Goal: Check status: Check status

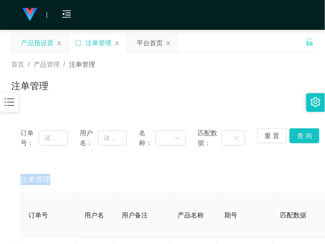
click at [39, 40] on div "产品预设置" at bounding box center [37, 43] width 33 height 18
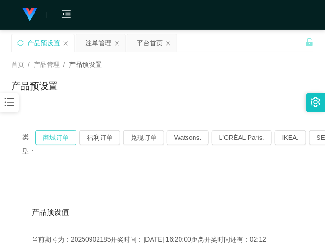
drag, startPoint x: 68, startPoint y: 134, endPoint x: 70, endPoint y: 139, distance: 5.5
click at [68, 134] on button "商城订单" at bounding box center [55, 137] width 41 height 15
click at [53, 134] on button "商城订单" at bounding box center [55, 137] width 41 height 15
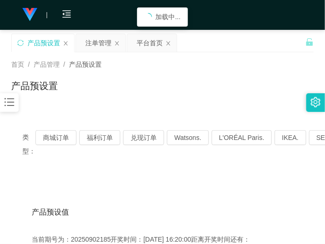
click at [183, 93] on div "产品预设置" at bounding box center [162, 89] width 303 height 21
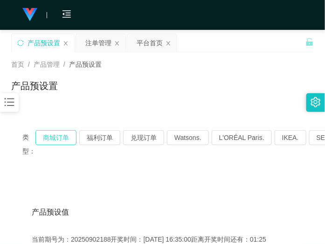
click at [59, 140] on button "商城订单" at bounding box center [55, 137] width 41 height 15
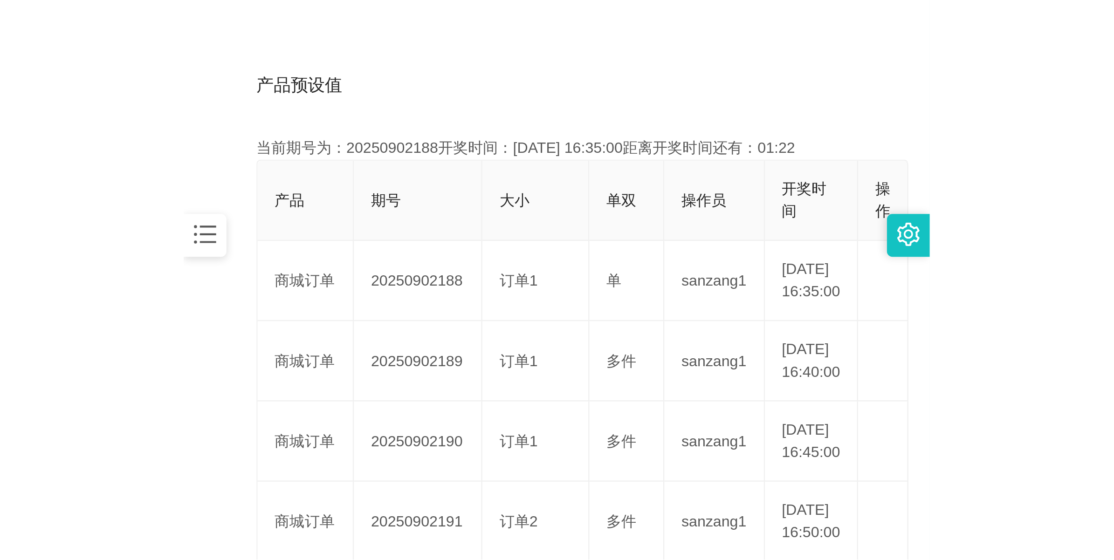
scroll to position [233, 0]
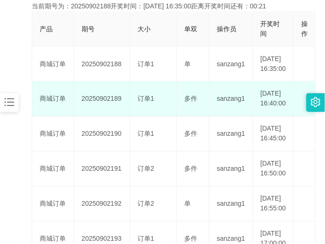
click at [111, 115] on td "20250902189" at bounding box center [102, 99] width 56 height 35
copy td "20250902189"
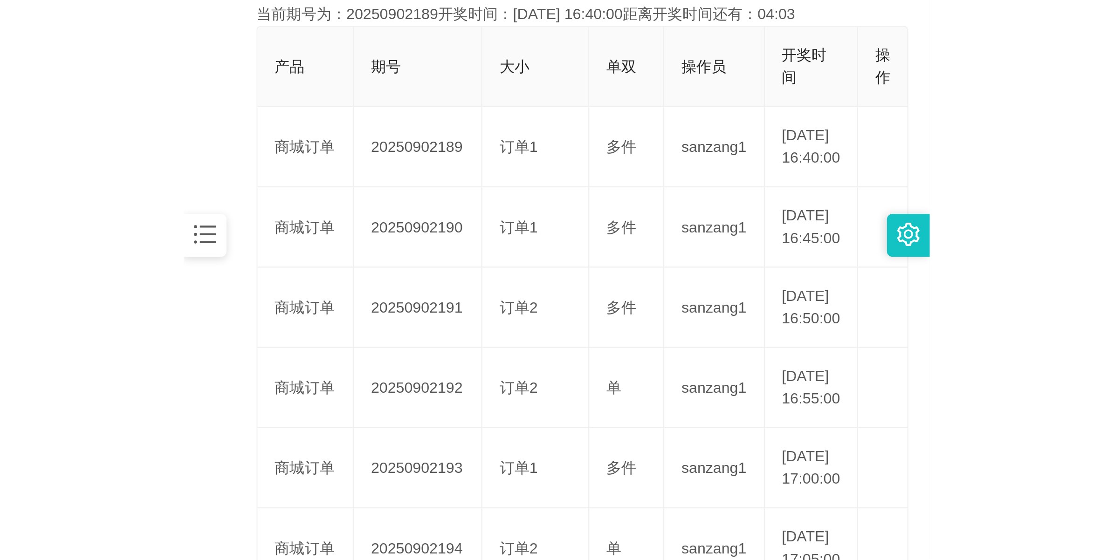
scroll to position [34, 0]
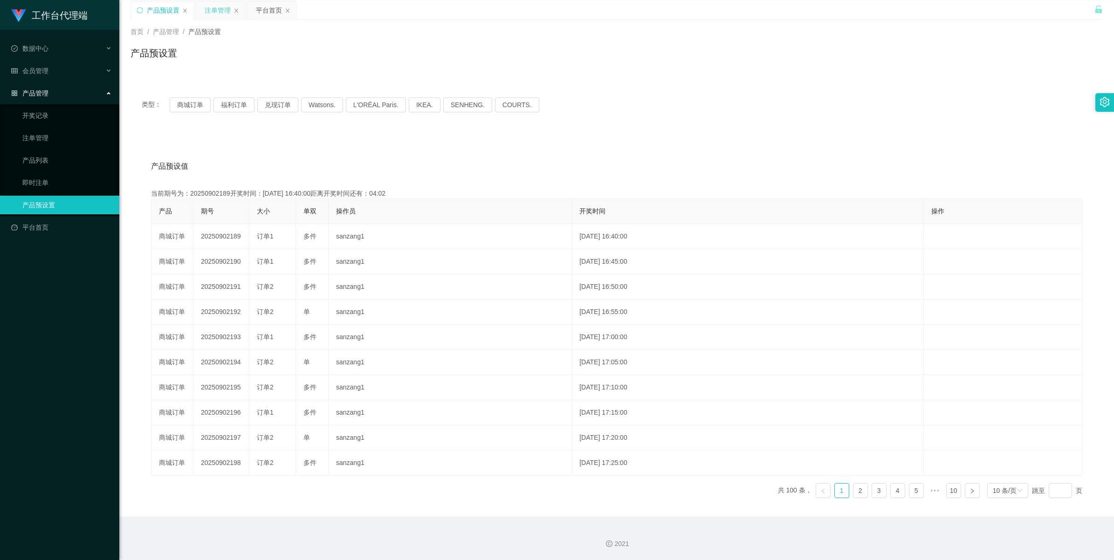
click at [223, 12] on div "注单管理" at bounding box center [218, 10] width 26 height 18
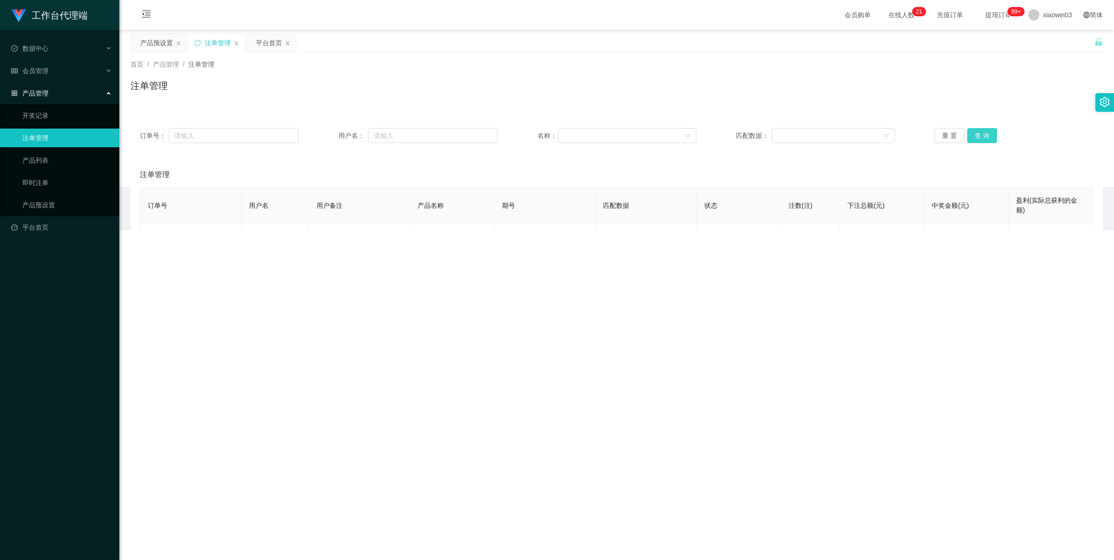
click at [324, 131] on button "查 询" at bounding box center [982, 135] width 30 height 15
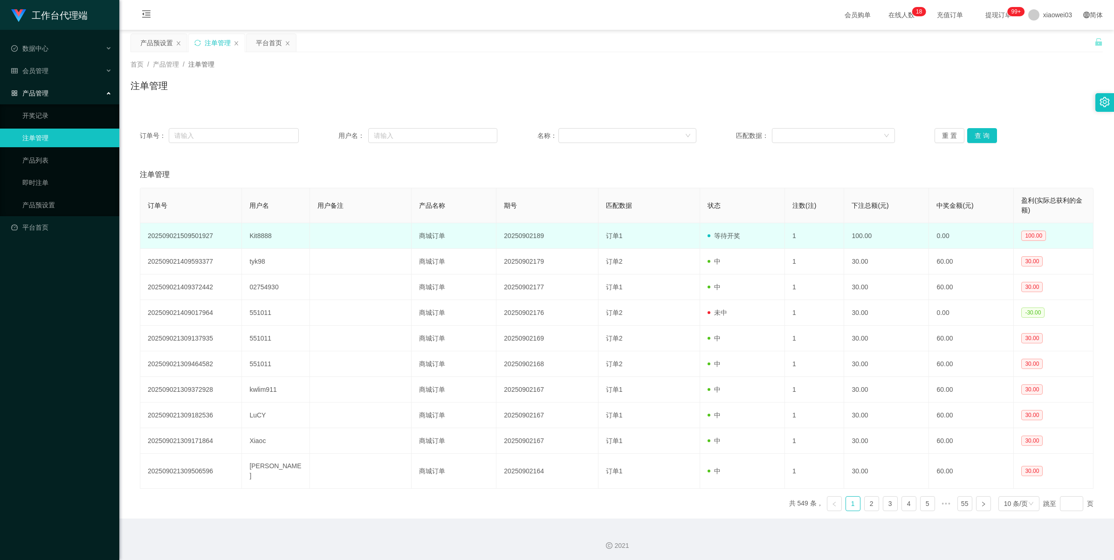
click at [261, 233] on td "Kit8888" at bounding box center [276, 236] width 68 height 26
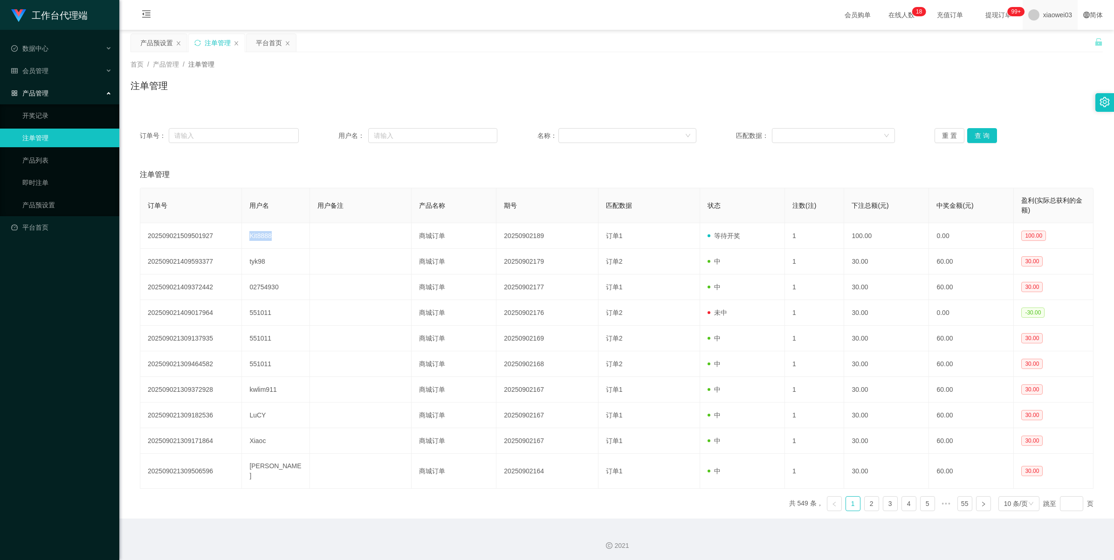
copy td "Kit8888"
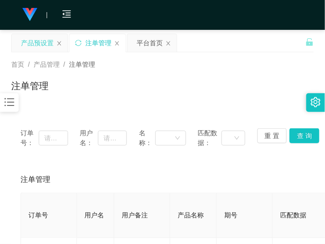
click at [48, 47] on div "产品预设置" at bounding box center [37, 43] width 33 height 18
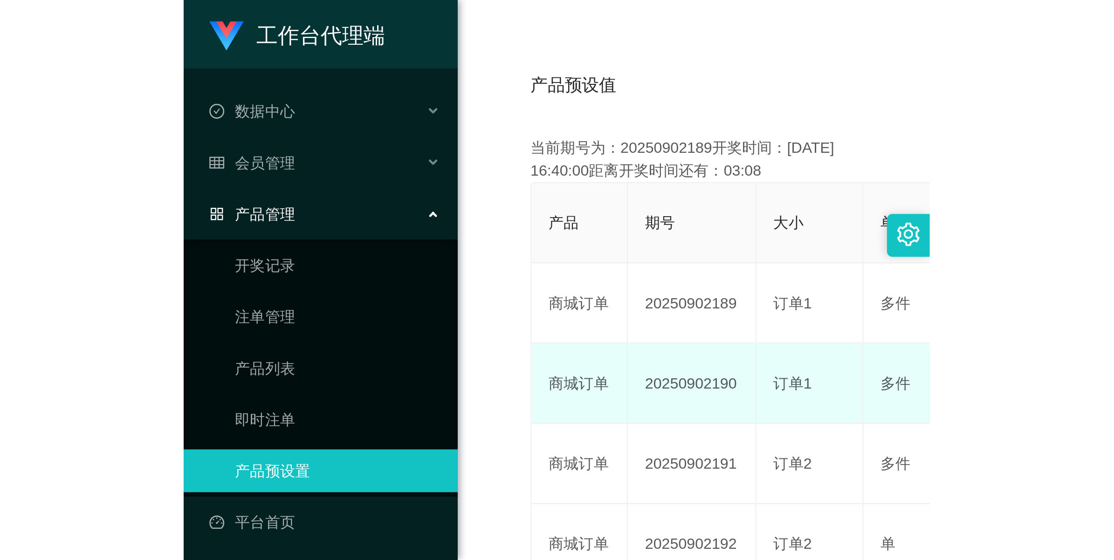
scroll to position [34, 0]
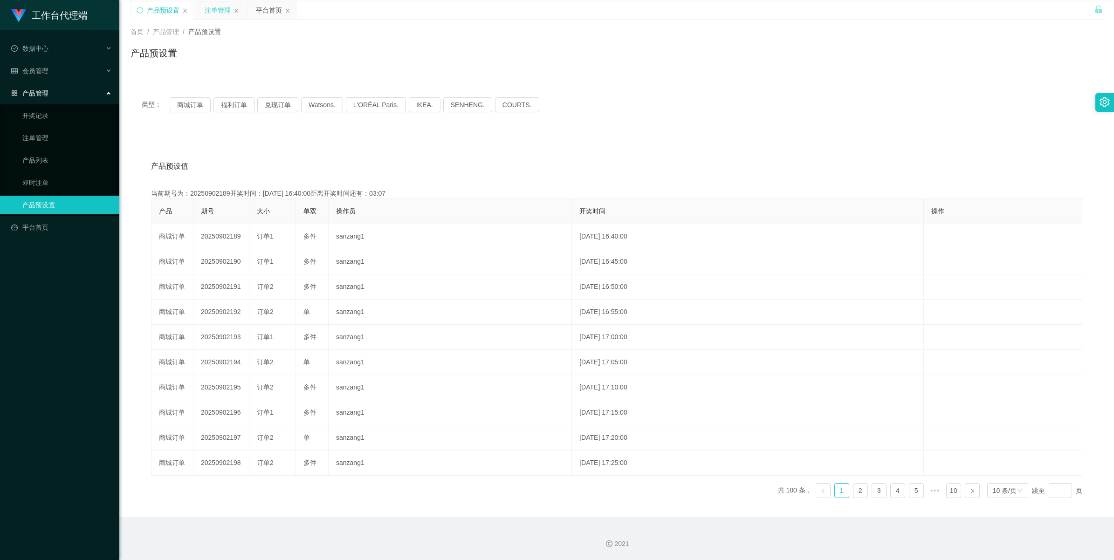
click at [222, 10] on div "注单管理" at bounding box center [218, 10] width 26 height 18
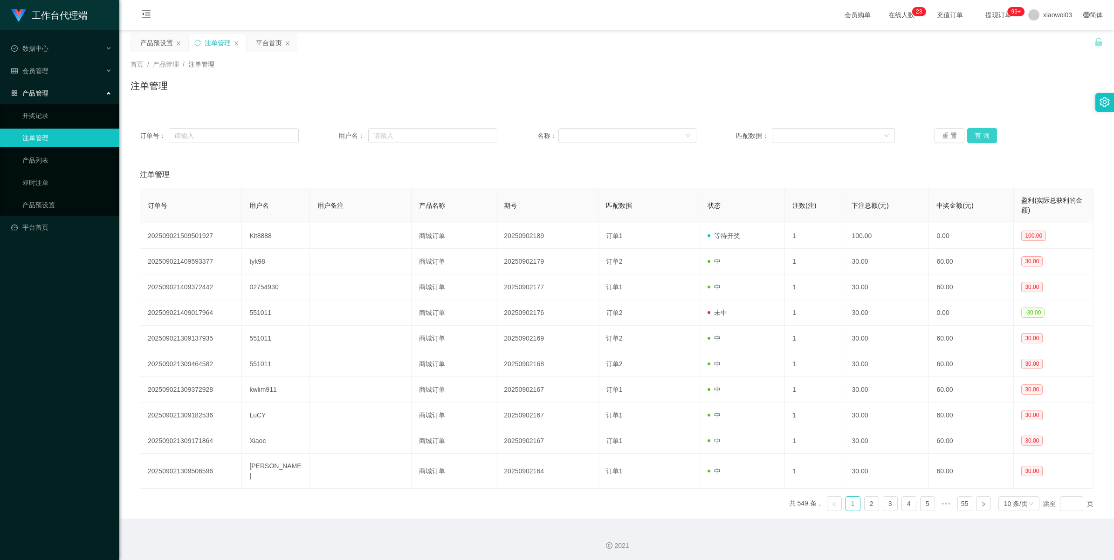
click at [324, 136] on button "查 询" at bounding box center [982, 135] width 30 height 15
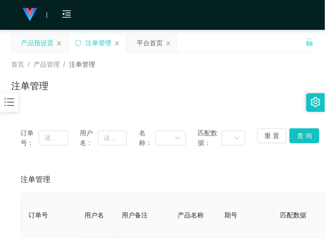
click at [48, 45] on div "产品预设置" at bounding box center [37, 43] width 33 height 18
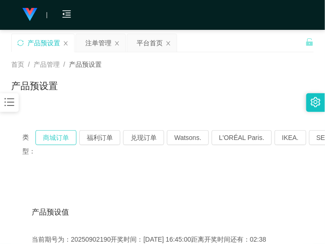
click at [62, 140] on button "商城订单" at bounding box center [55, 137] width 41 height 15
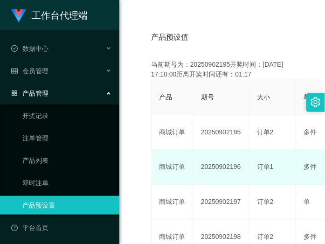
scroll to position [34, 0]
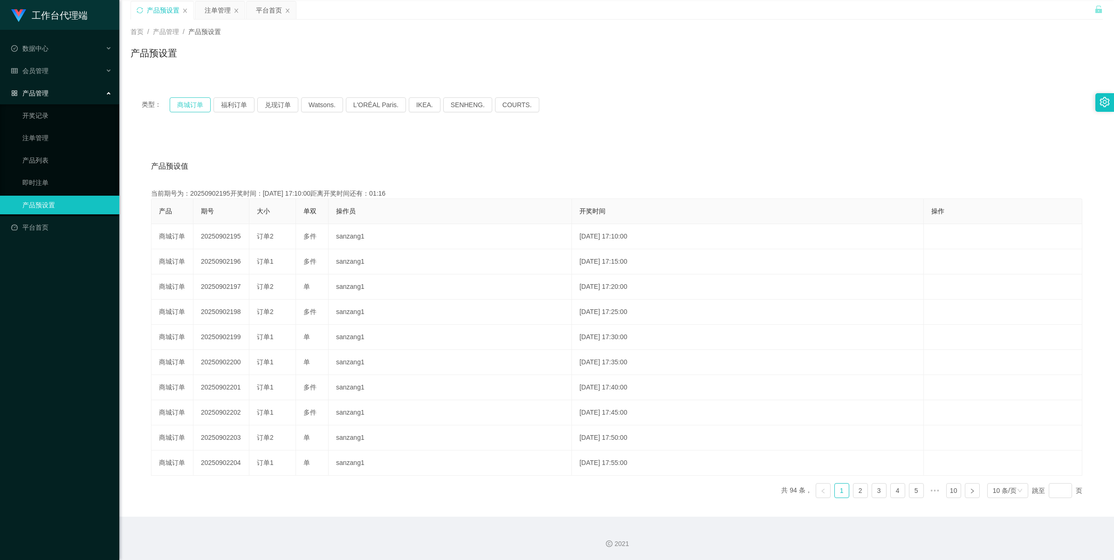
click at [199, 103] on button "商城订单" at bounding box center [190, 104] width 41 height 15
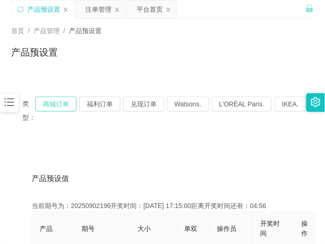
click at [56, 106] on button "商城订单" at bounding box center [55, 103] width 41 height 15
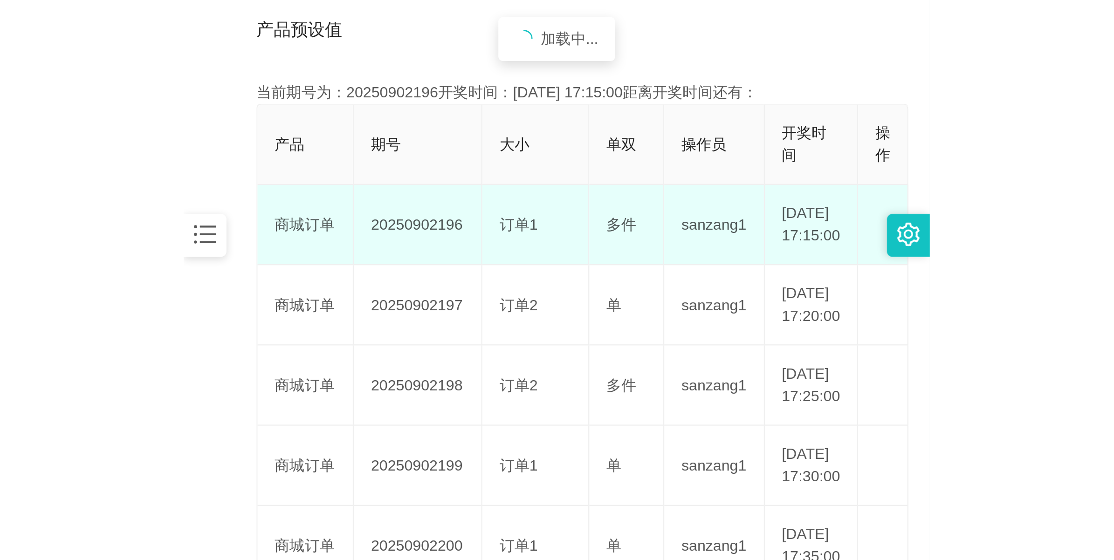
scroll to position [208, 0]
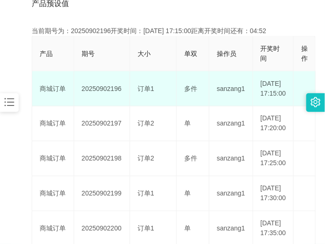
click at [105, 95] on td "20250902196" at bounding box center [102, 88] width 56 height 35
copy td "20250902196"
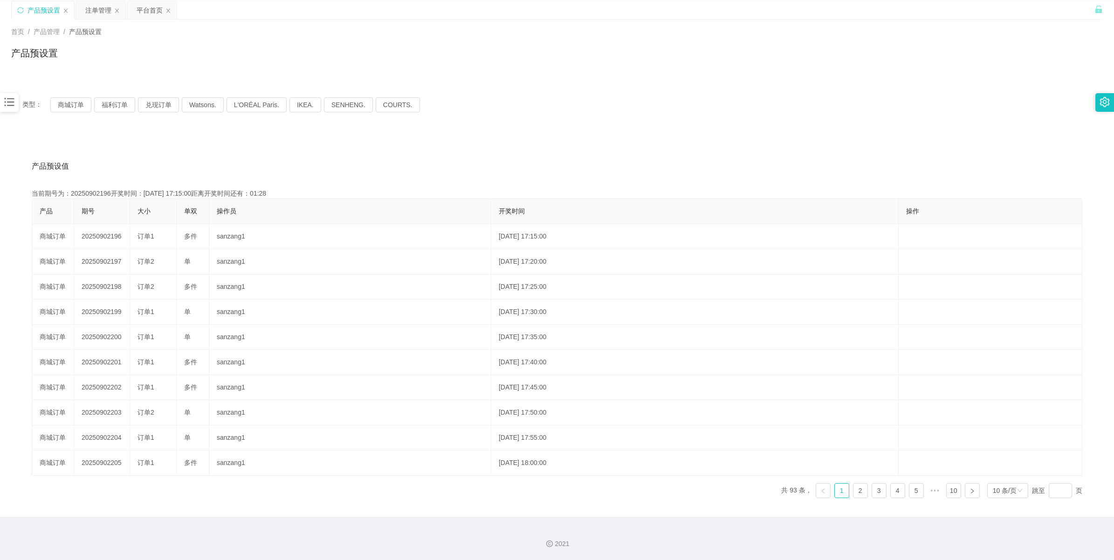
scroll to position [34, 0]
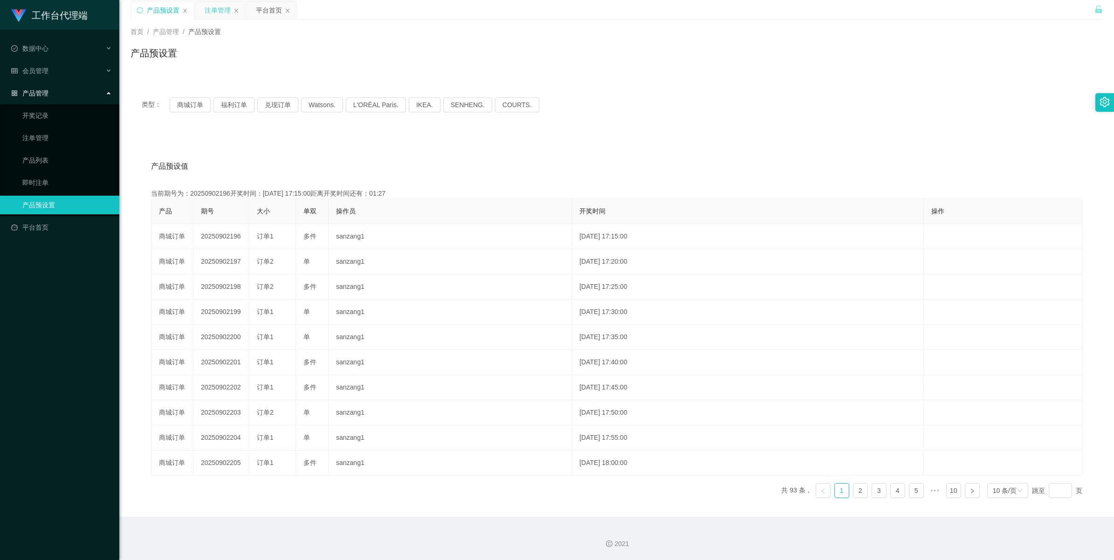
click at [211, 12] on div "注单管理" at bounding box center [218, 10] width 26 height 18
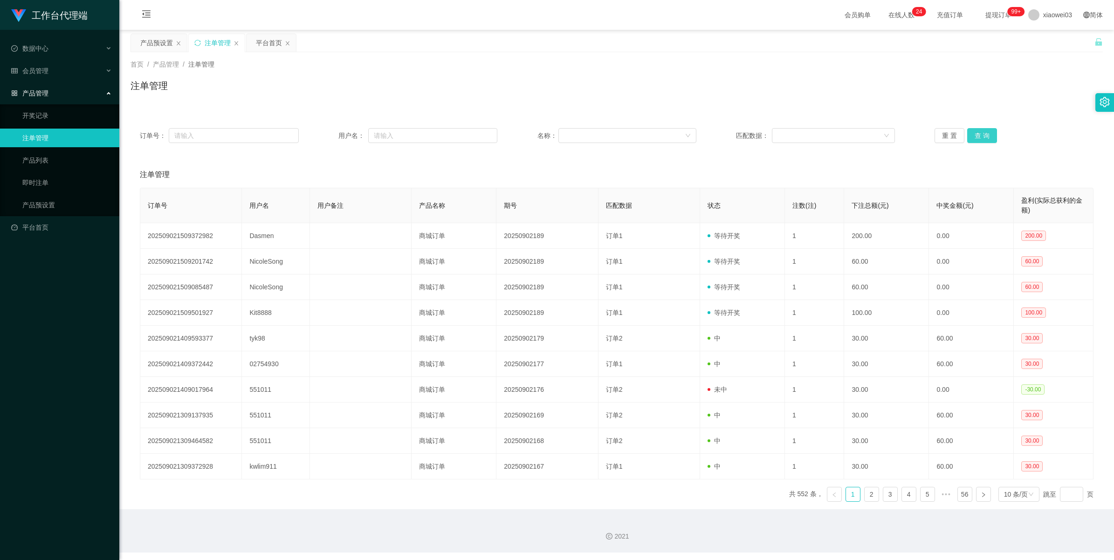
click at [324, 135] on button "查 询" at bounding box center [982, 135] width 30 height 15
click at [324, 134] on button "查 询" at bounding box center [982, 135] width 30 height 15
click at [324, 134] on div "重 置 查 询" at bounding box center [1014, 135] width 159 height 15
click at [324, 134] on button "查 询" at bounding box center [987, 135] width 40 height 15
click at [324, 134] on div "重 置 查 询" at bounding box center [1014, 135] width 159 height 15
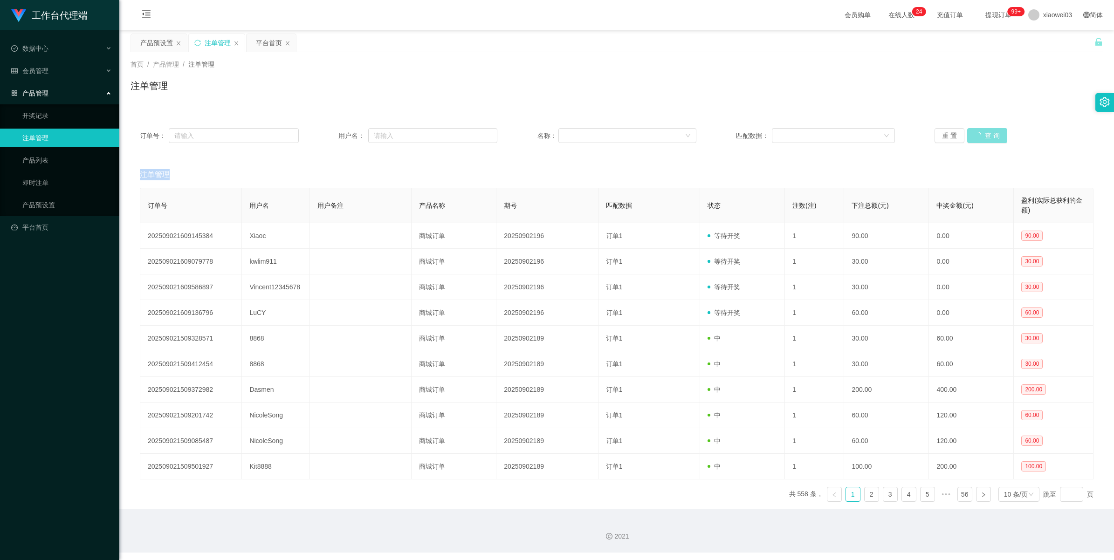
click at [324, 134] on button "查 询" at bounding box center [987, 135] width 40 height 15
click at [324, 134] on div "重 置 查 询" at bounding box center [1014, 135] width 159 height 15
click at [324, 134] on button "查 询" at bounding box center [987, 135] width 40 height 15
click at [324, 134] on div "重 置 查 询" at bounding box center [1014, 135] width 159 height 15
click at [324, 134] on button "查 询" at bounding box center [982, 135] width 30 height 15
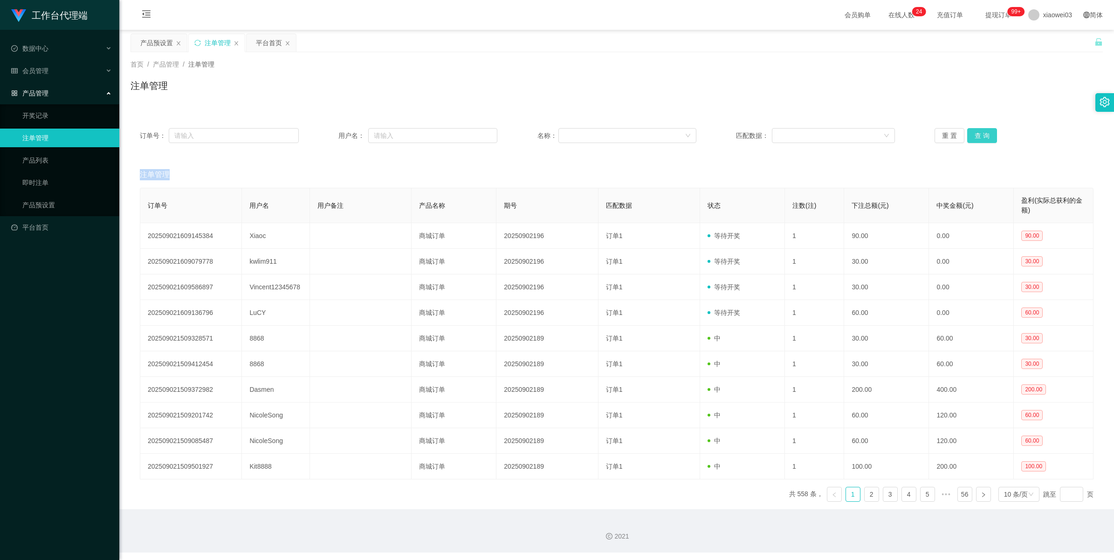
click at [324, 134] on div "重 置 查 询" at bounding box center [1014, 135] width 159 height 15
click at [324, 134] on button "查 询" at bounding box center [982, 135] width 30 height 15
click at [324, 134] on div "重 置 查 询" at bounding box center [1014, 135] width 159 height 15
click at [324, 134] on button "查 询" at bounding box center [982, 135] width 30 height 15
click at [324, 134] on div "重 置 查 询" at bounding box center [1014, 135] width 159 height 15
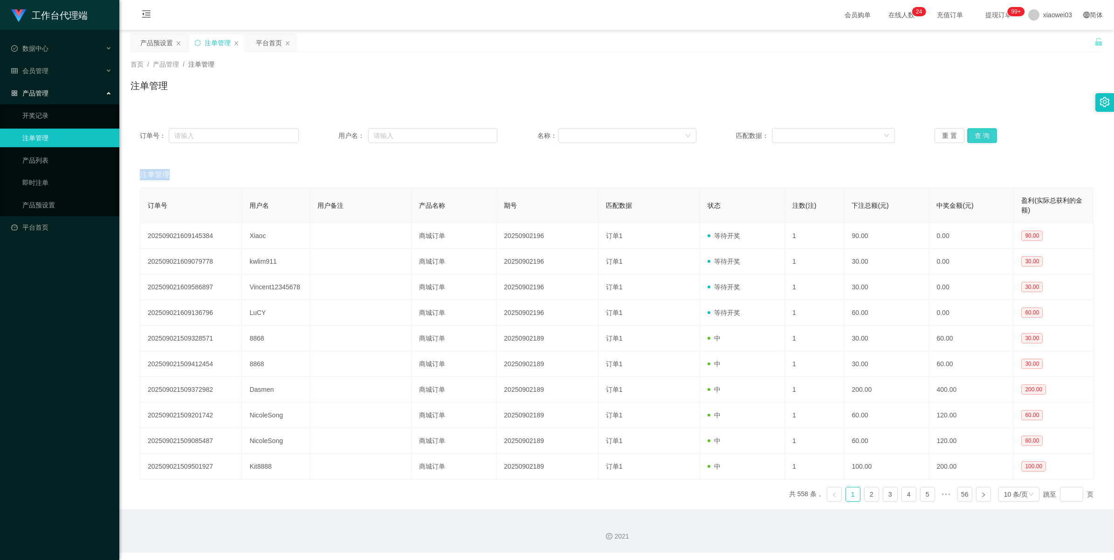
click at [324, 134] on button "查 询" at bounding box center [982, 135] width 30 height 15
click at [324, 133] on button "查 询" at bounding box center [982, 135] width 30 height 15
click at [324, 133] on div "重 置 查 询" at bounding box center [1014, 135] width 159 height 15
click at [324, 134] on button "查 询" at bounding box center [987, 135] width 40 height 15
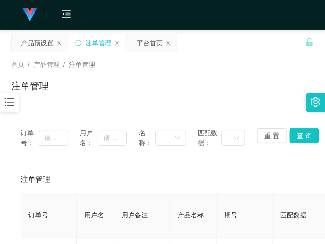
click at [196, 88] on div "注单管理" at bounding box center [162, 89] width 303 height 21
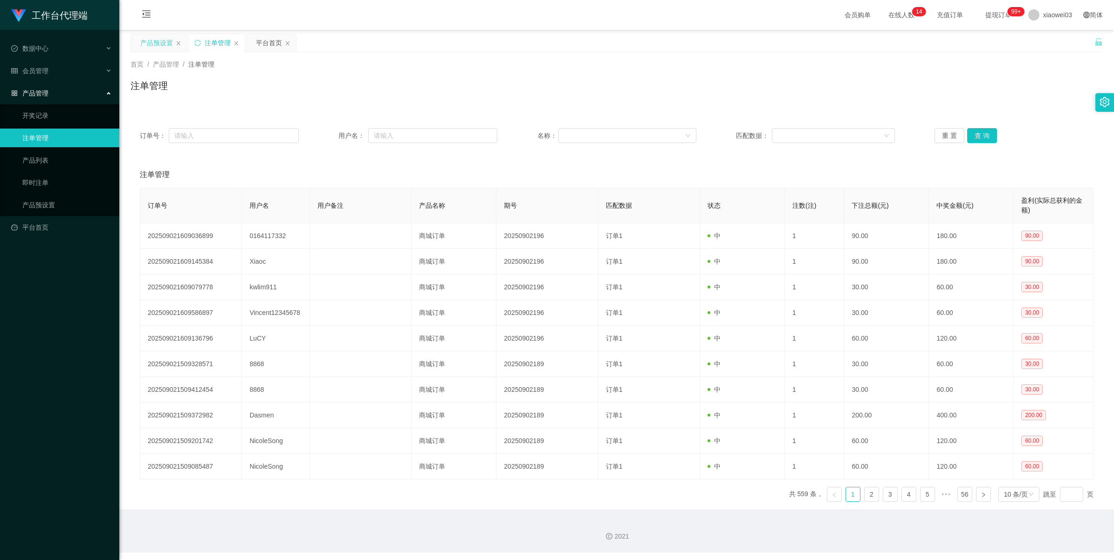
click at [152, 45] on div "产品预设置" at bounding box center [156, 43] width 33 height 18
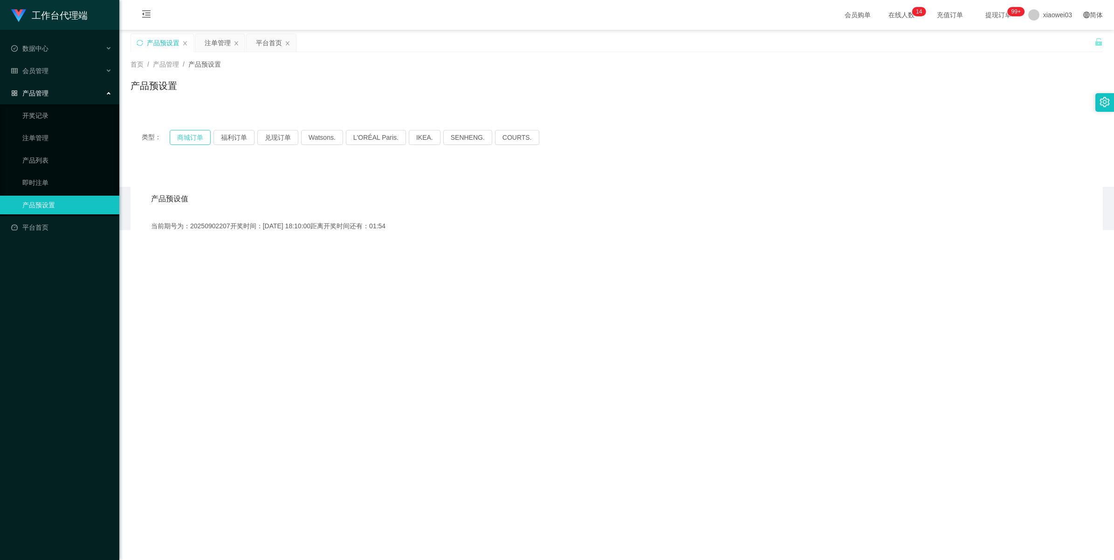
click at [179, 141] on button "商城订单" at bounding box center [190, 137] width 41 height 15
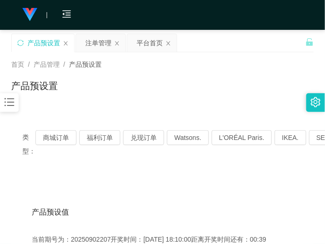
click at [152, 77] on div "首页 / 产品管理 / 产品预设置 / 产品预设置" at bounding box center [162, 80] width 303 height 41
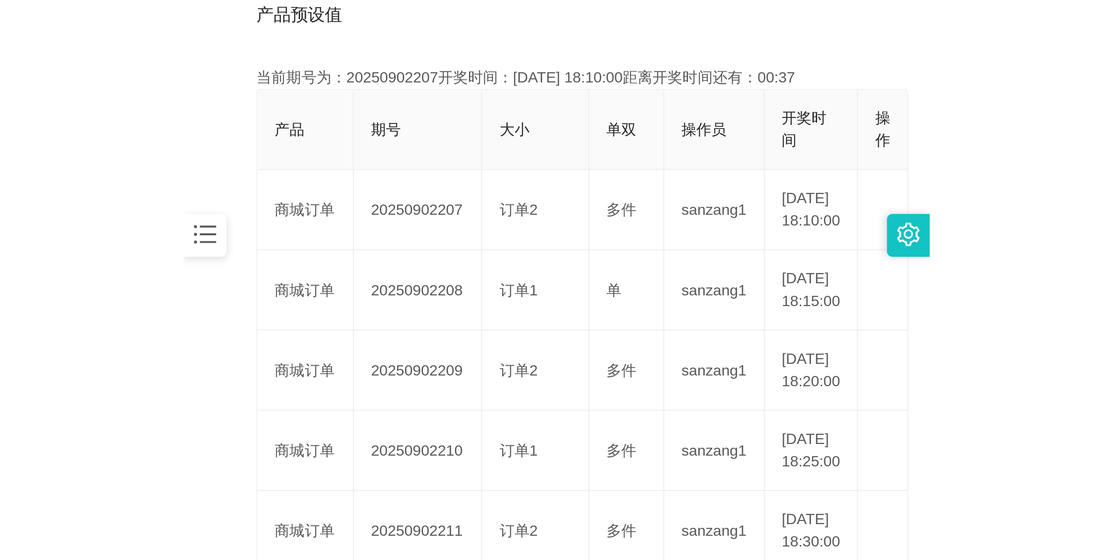
scroll to position [233, 0]
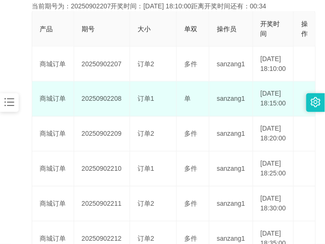
click at [103, 113] on td "20250902208" at bounding box center [102, 99] width 56 height 35
copy td "20250902208"
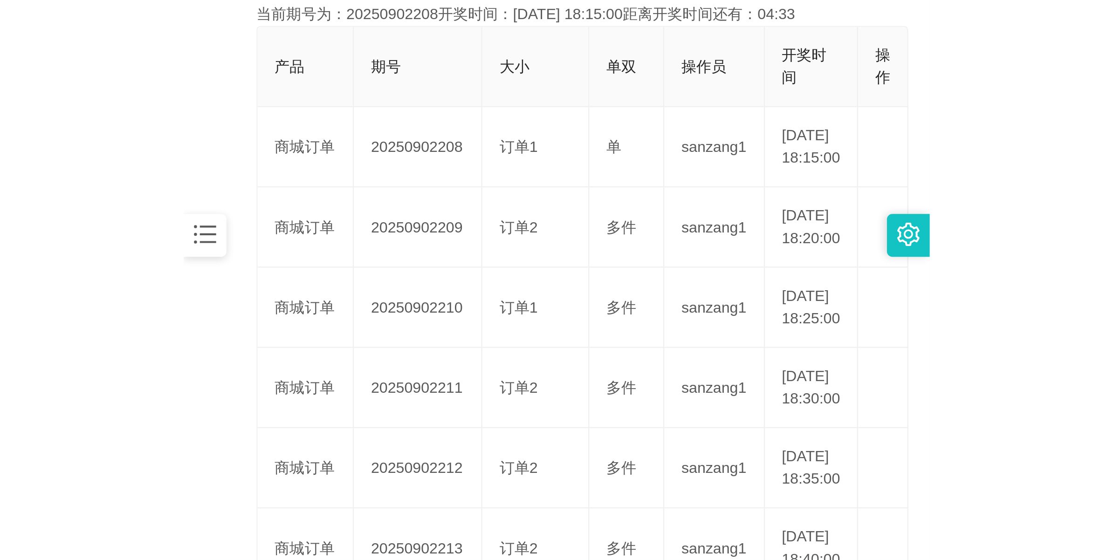
scroll to position [34, 0]
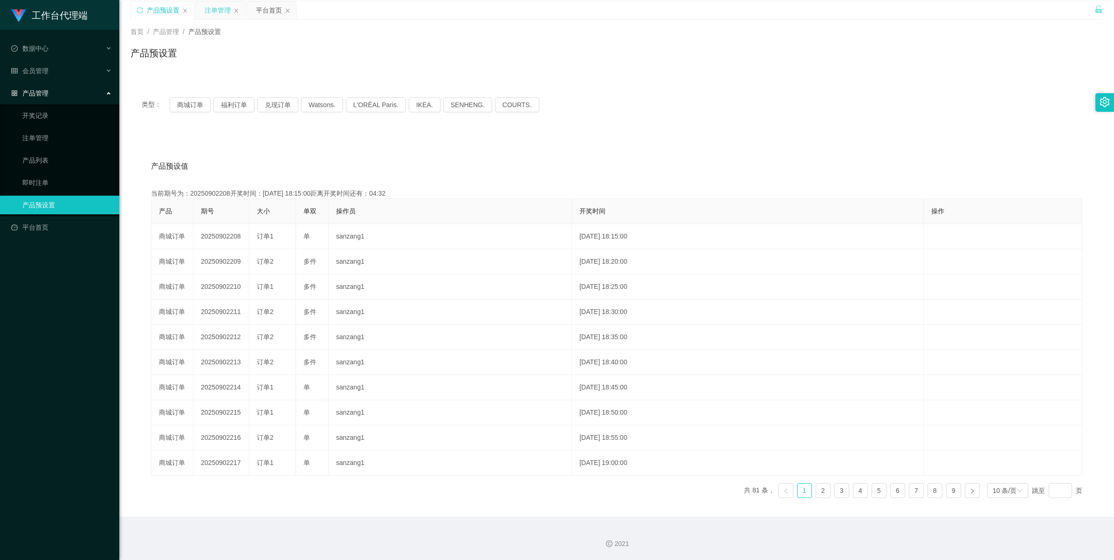
click at [218, 10] on div "注单管理" at bounding box center [218, 10] width 26 height 18
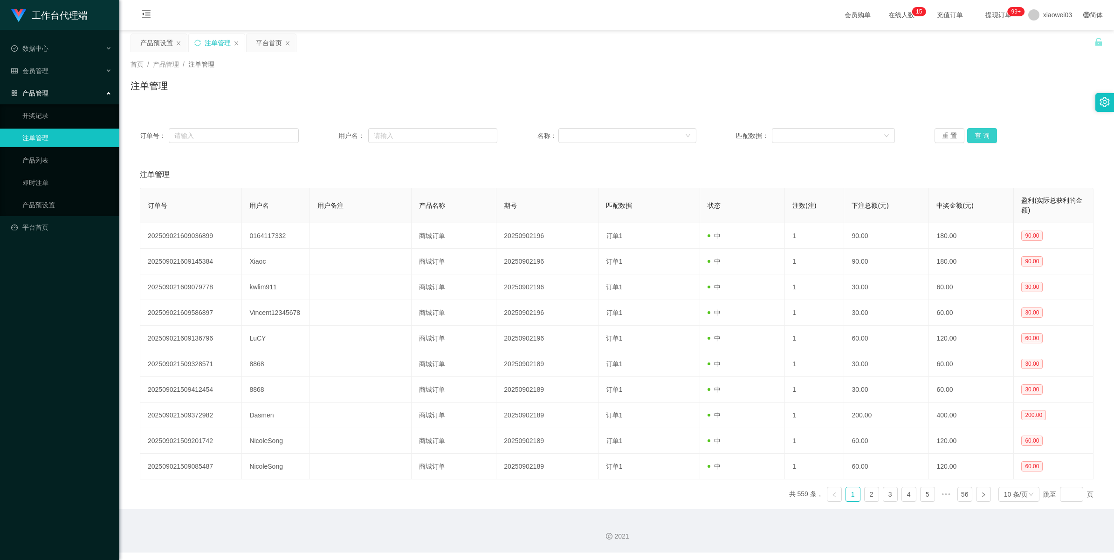
click at [324, 140] on button "查 询" at bounding box center [982, 135] width 30 height 15
click at [324, 140] on div "重 置 查 询" at bounding box center [1014, 135] width 159 height 15
click at [324, 140] on button "查 询" at bounding box center [982, 135] width 30 height 15
click at [324, 140] on div "重 置 查 询" at bounding box center [1014, 135] width 159 height 15
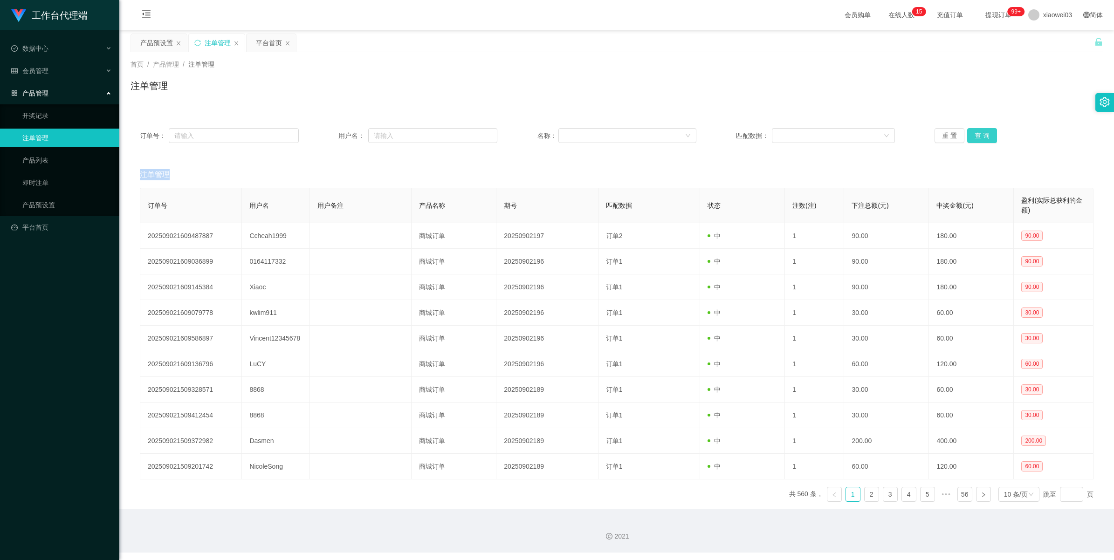
drag, startPoint x: 982, startPoint y: 140, endPoint x: 991, endPoint y: 117, distance: 24.9
click at [324, 139] on button "查 询" at bounding box center [982, 135] width 30 height 15
click at [324, 138] on button "查 询" at bounding box center [982, 135] width 30 height 15
click at [324, 138] on button "查 询" at bounding box center [987, 135] width 40 height 15
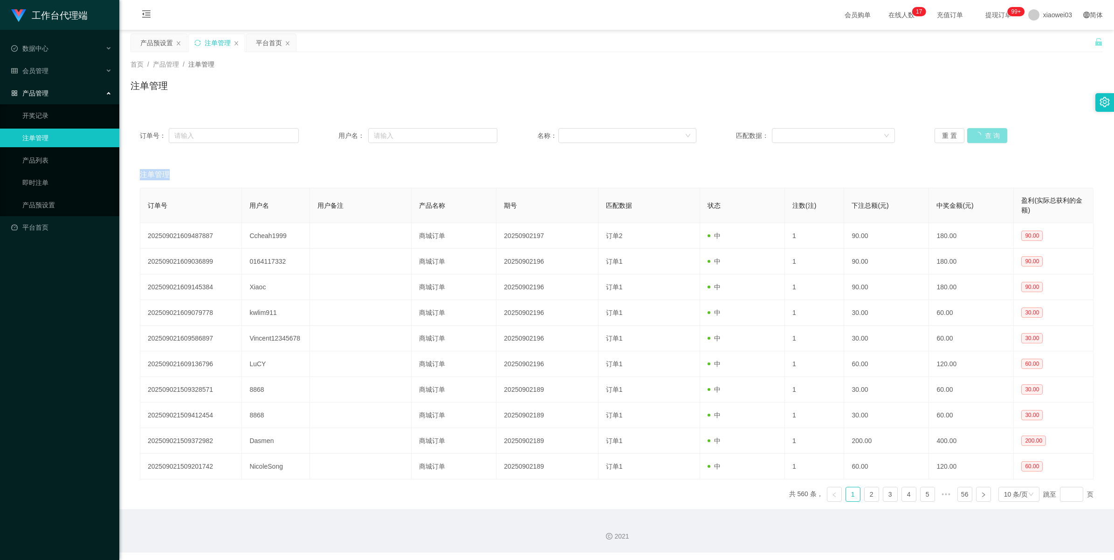
click at [324, 138] on div "重 置 查 询" at bounding box center [1014, 135] width 159 height 15
click at [324, 131] on button "查 询" at bounding box center [982, 135] width 30 height 15
click at [324, 128] on button "查 询" at bounding box center [982, 135] width 30 height 15
click at [324, 129] on button "查 询" at bounding box center [982, 135] width 30 height 15
click at [324, 129] on div "重 置 查 询" at bounding box center [1014, 135] width 159 height 15
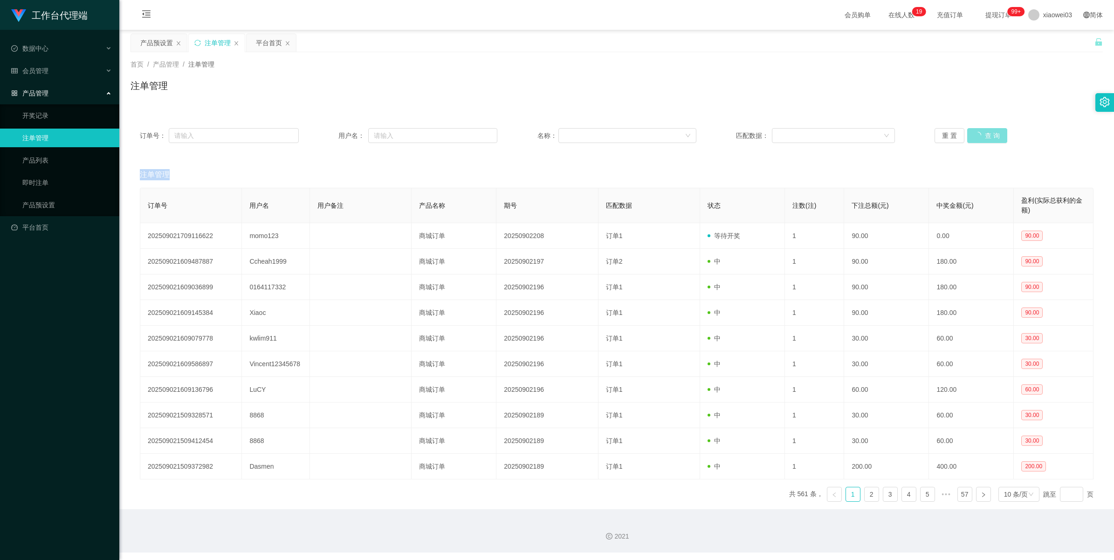
click at [324, 129] on button "查 询" at bounding box center [987, 135] width 40 height 15
click at [324, 129] on div "重 置 查 询" at bounding box center [1014, 135] width 159 height 15
click at [324, 132] on button "查 询" at bounding box center [982, 135] width 30 height 15
click at [324, 132] on div "重 置 查 询" at bounding box center [1014, 135] width 159 height 15
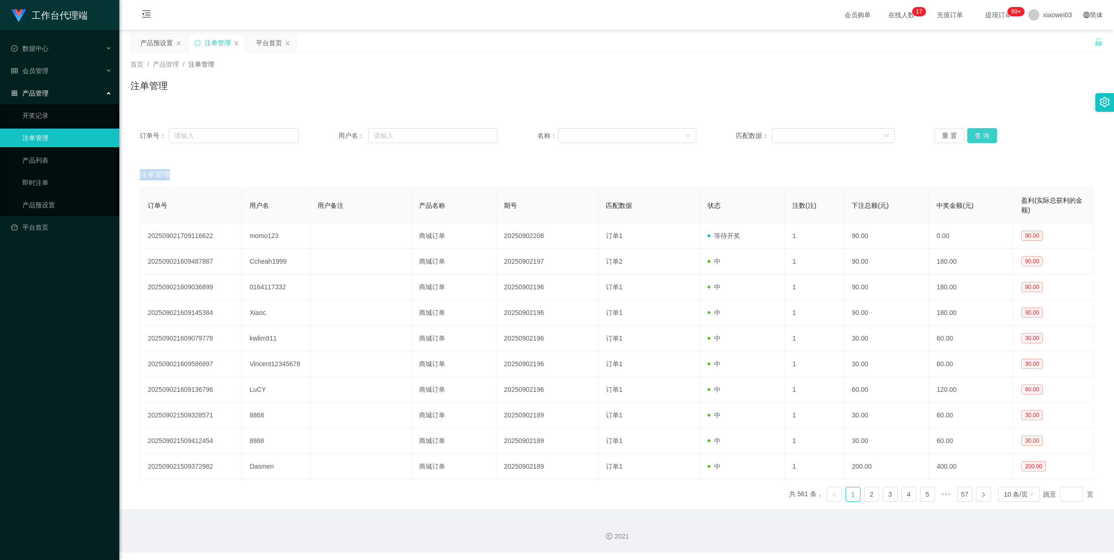
click at [324, 140] on button "查 询" at bounding box center [982, 135] width 30 height 15
click at [324, 140] on div "重 置 查 询" at bounding box center [1014, 135] width 159 height 15
click at [324, 140] on button "查 询" at bounding box center [982, 135] width 30 height 15
click at [324, 140] on div "重 置 查 询" at bounding box center [1014, 135] width 159 height 15
click at [324, 140] on button "查 询" at bounding box center [982, 135] width 30 height 15
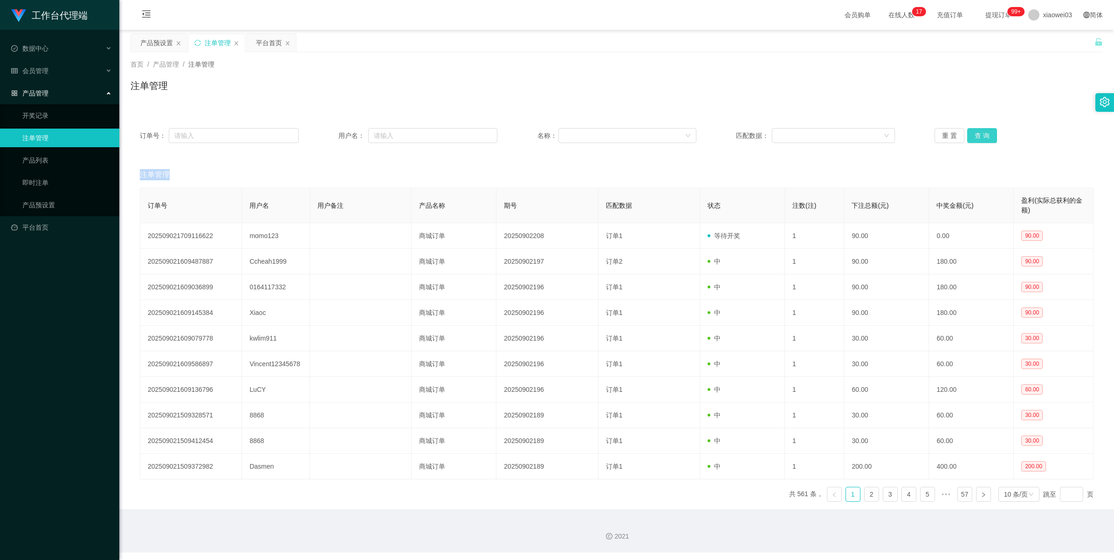
click at [324, 140] on div "重 置 查 询" at bounding box center [1014, 135] width 159 height 15
click at [324, 140] on button "查 询" at bounding box center [982, 135] width 30 height 15
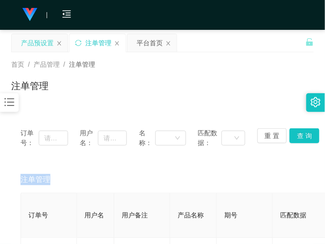
click at [37, 41] on div "产品预设置" at bounding box center [37, 43] width 33 height 18
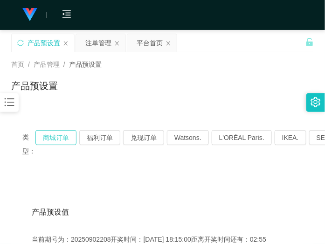
click at [66, 137] on button "商城订单" at bounding box center [55, 137] width 41 height 15
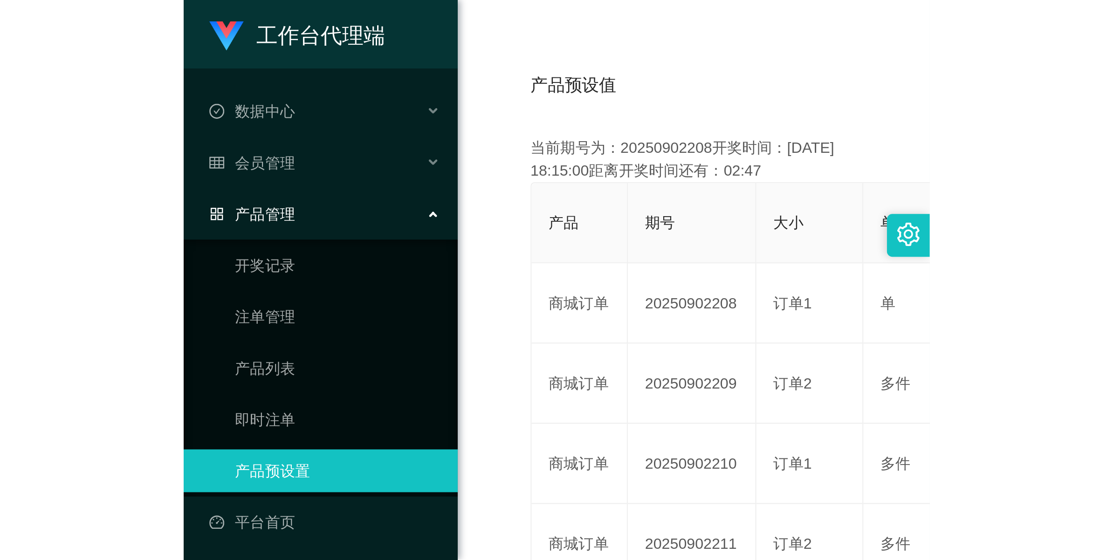
scroll to position [34, 0]
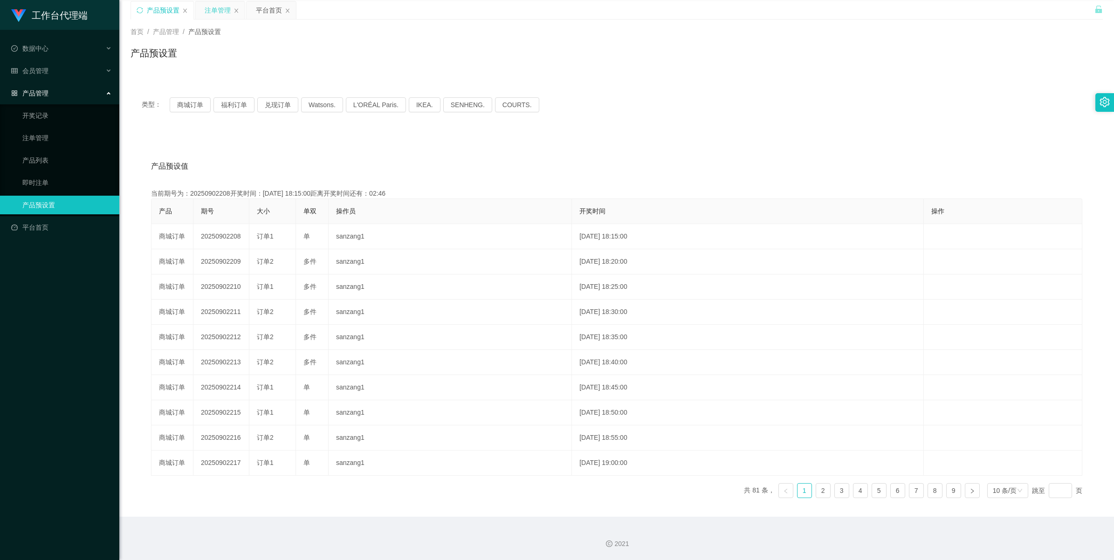
click at [211, 7] on div "注单管理" at bounding box center [218, 10] width 26 height 18
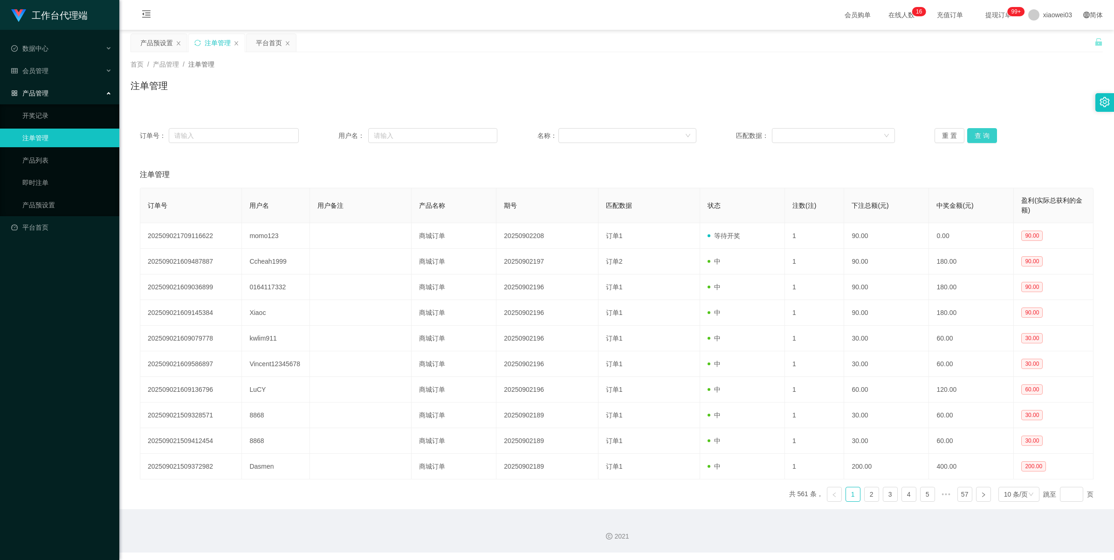
click at [324, 133] on button "查 询" at bounding box center [982, 135] width 30 height 15
click at [324, 133] on div "重 置 查 询" at bounding box center [1014, 135] width 159 height 15
click at [324, 133] on button "查 询" at bounding box center [982, 135] width 30 height 15
click at [324, 133] on div "重 置 查 询" at bounding box center [1014, 135] width 159 height 15
click at [324, 133] on button "查 询" at bounding box center [982, 135] width 30 height 15
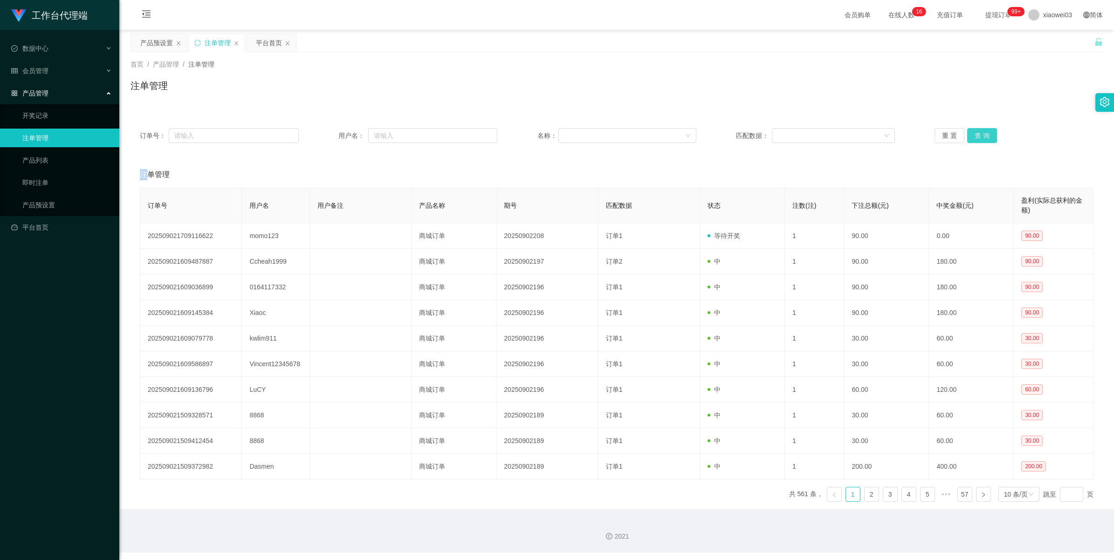
click at [324, 133] on div "重 置 查 询" at bounding box center [1014, 135] width 159 height 15
click at [324, 133] on button "查 询" at bounding box center [982, 135] width 30 height 15
drag, startPoint x: 986, startPoint y: 133, endPoint x: 983, endPoint y: 138, distance: 5.6
click at [324, 133] on button "查 询" at bounding box center [982, 135] width 30 height 15
